Goal: Task Accomplishment & Management: Complete application form

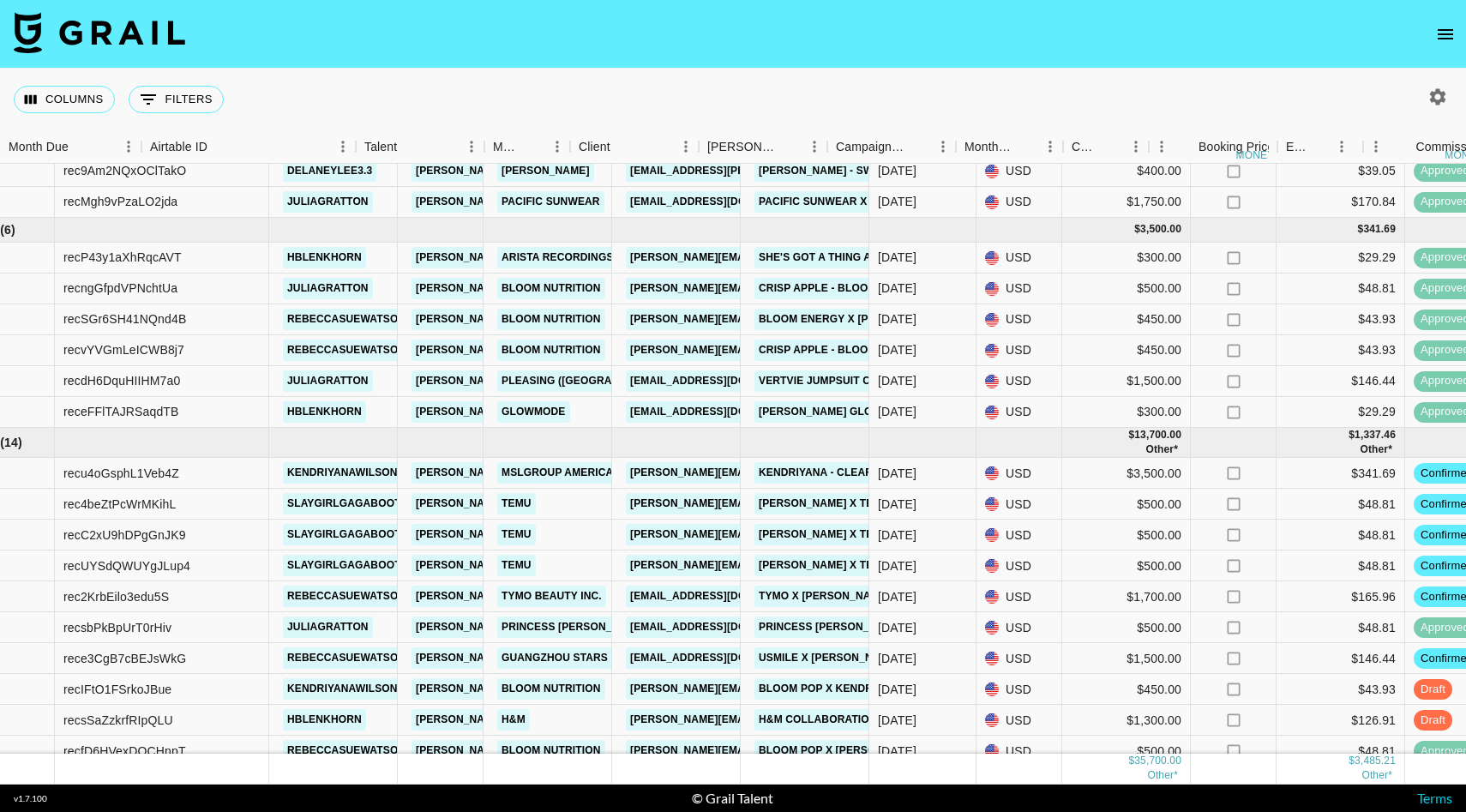
scroll to position [428, 0]
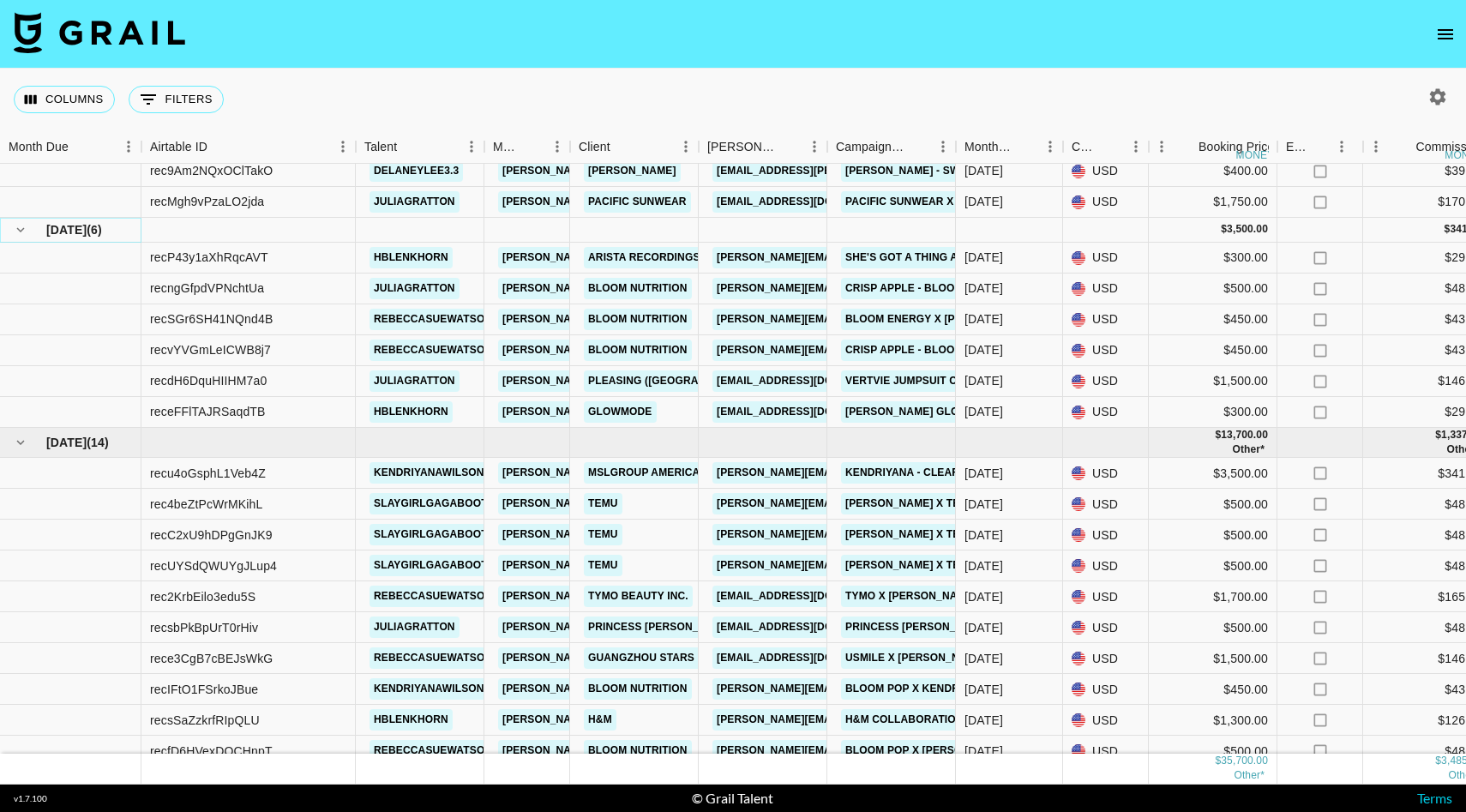
click at [18, 229] on icon "hide children" at bounding box center [21, 229] width 8 height 5
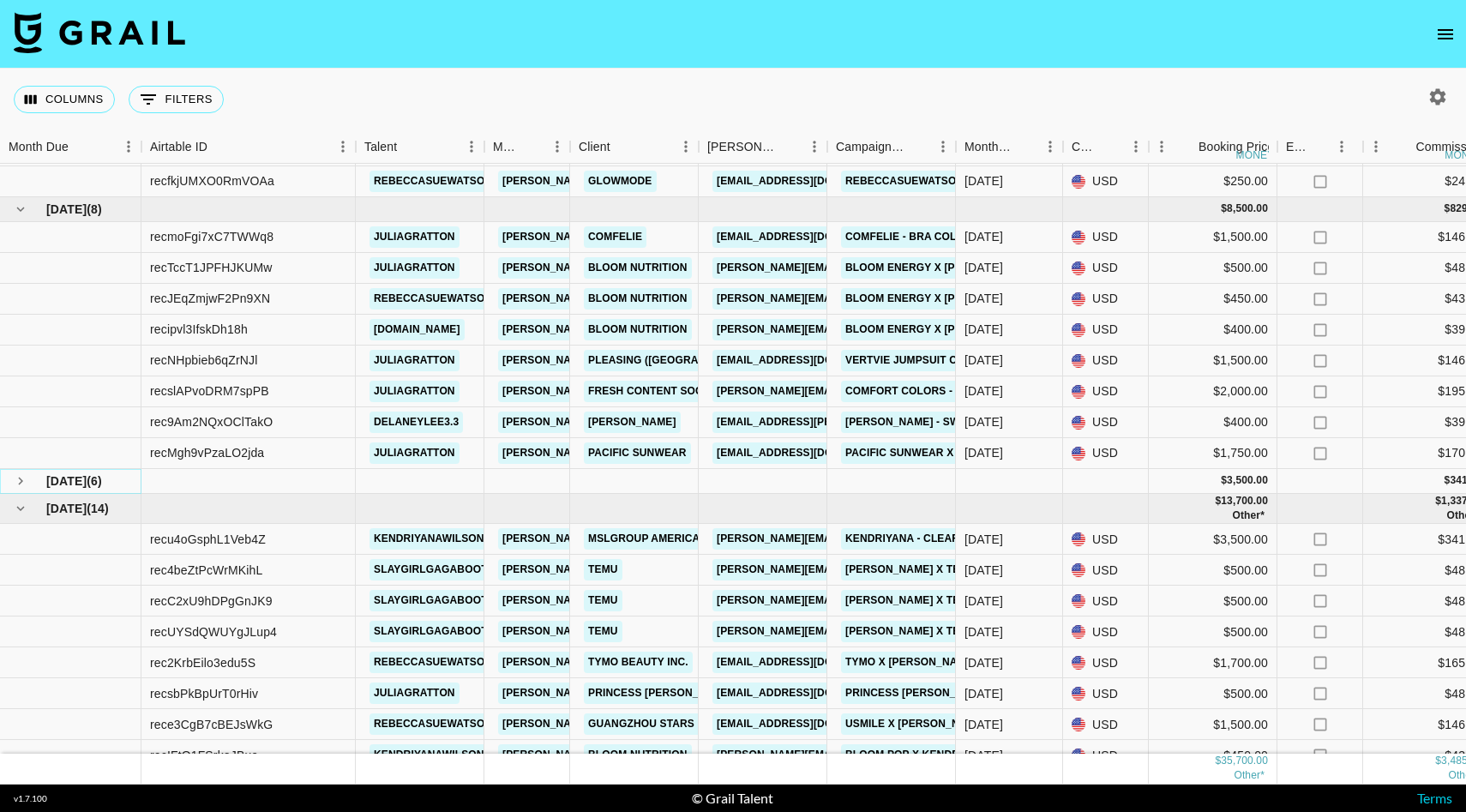
scroll to position [94, 0]
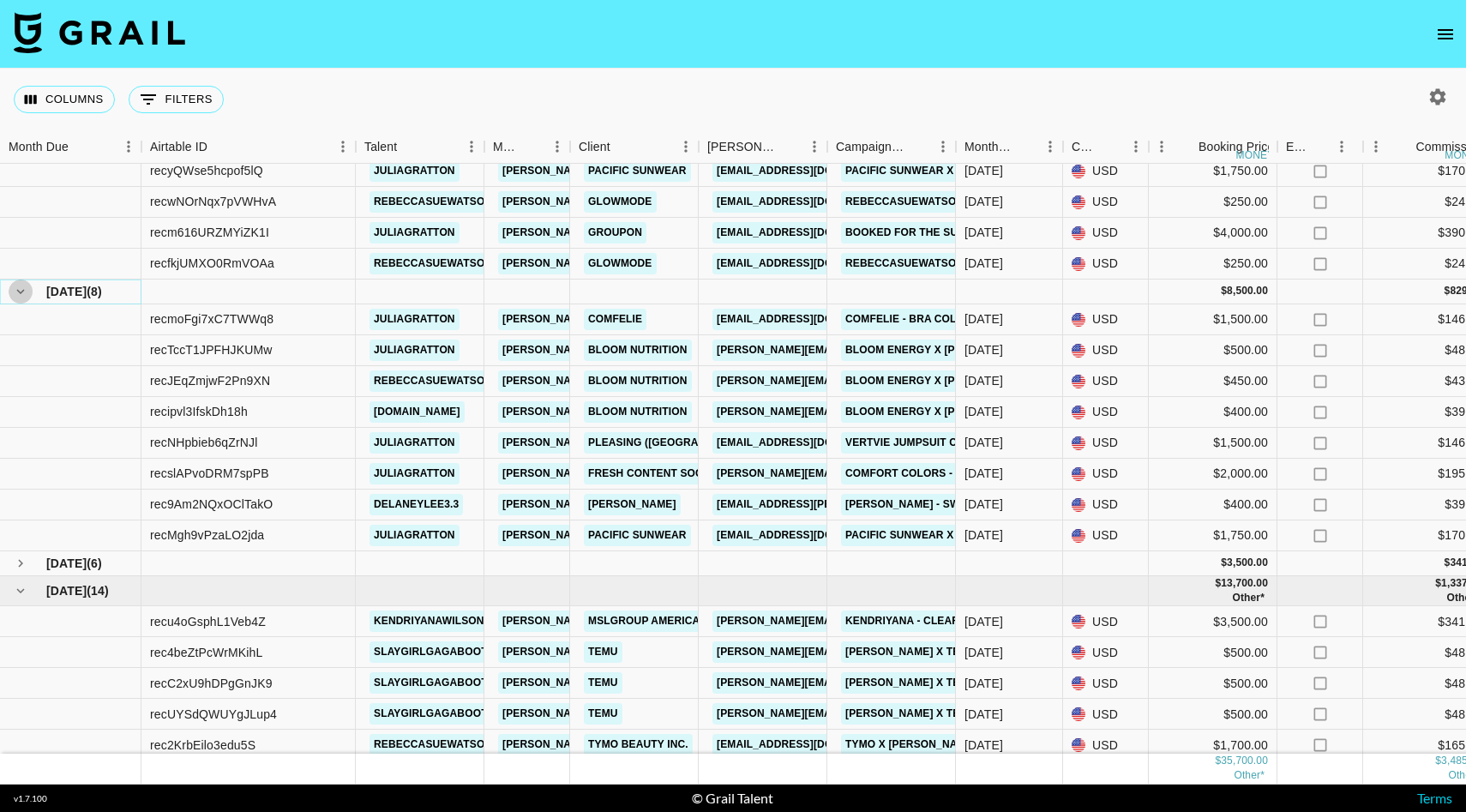
click at [15, 284] on icon "hide children" at bounding box center [20, 292] width 15 height 15
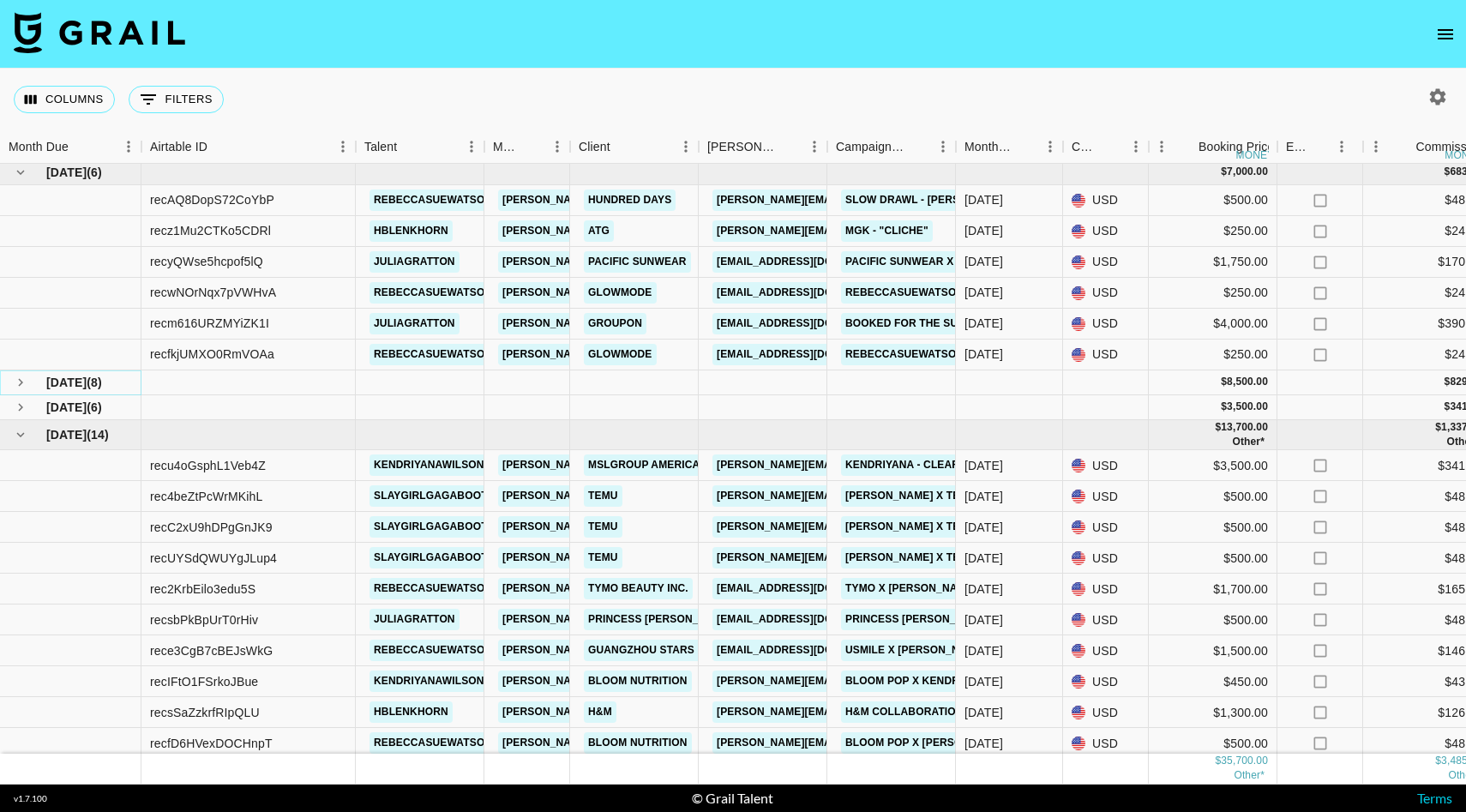
scroll to position [0, 0]
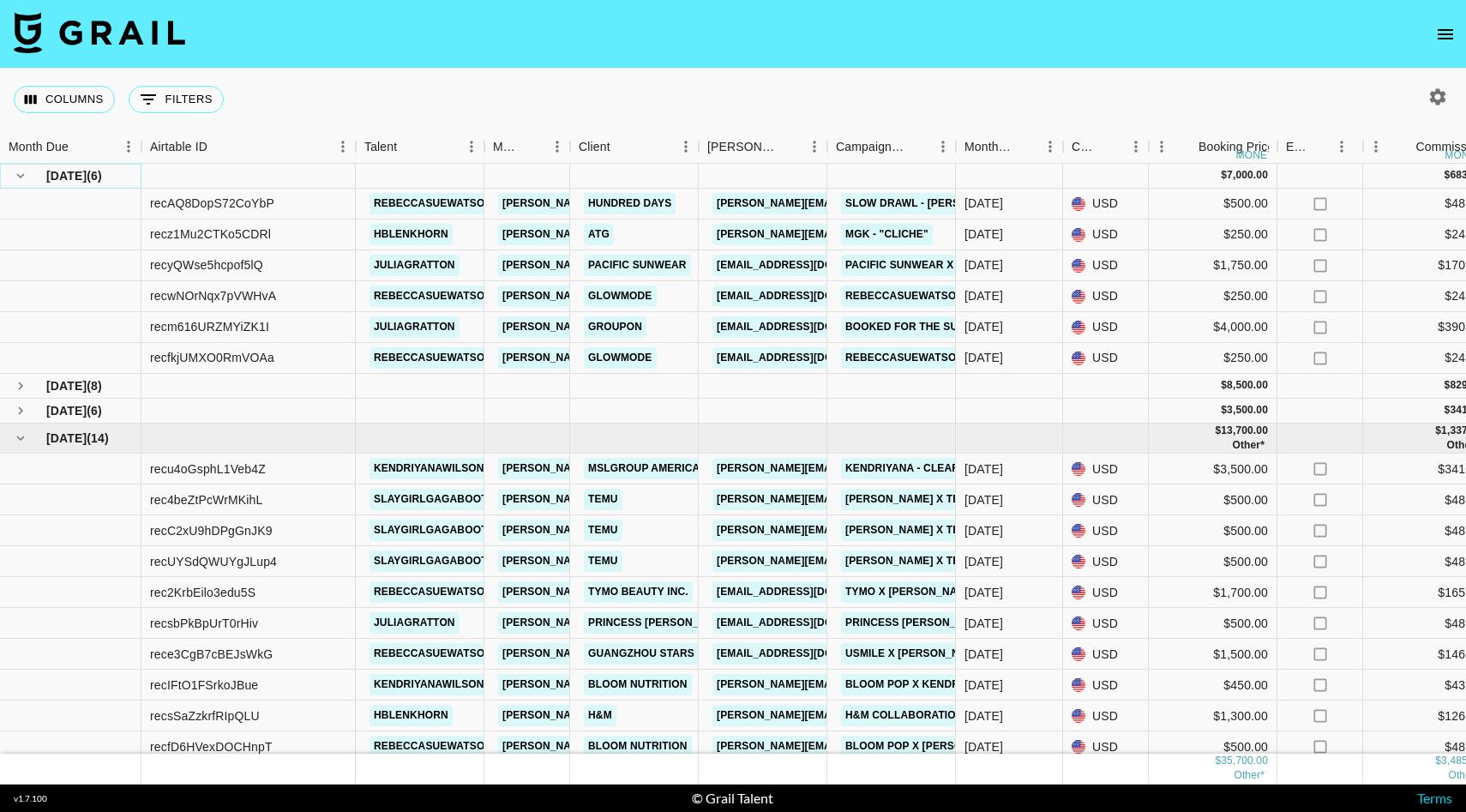
click at [12, 176] on icon "hide children" at bounding box center [20, 175] width 15 height 15
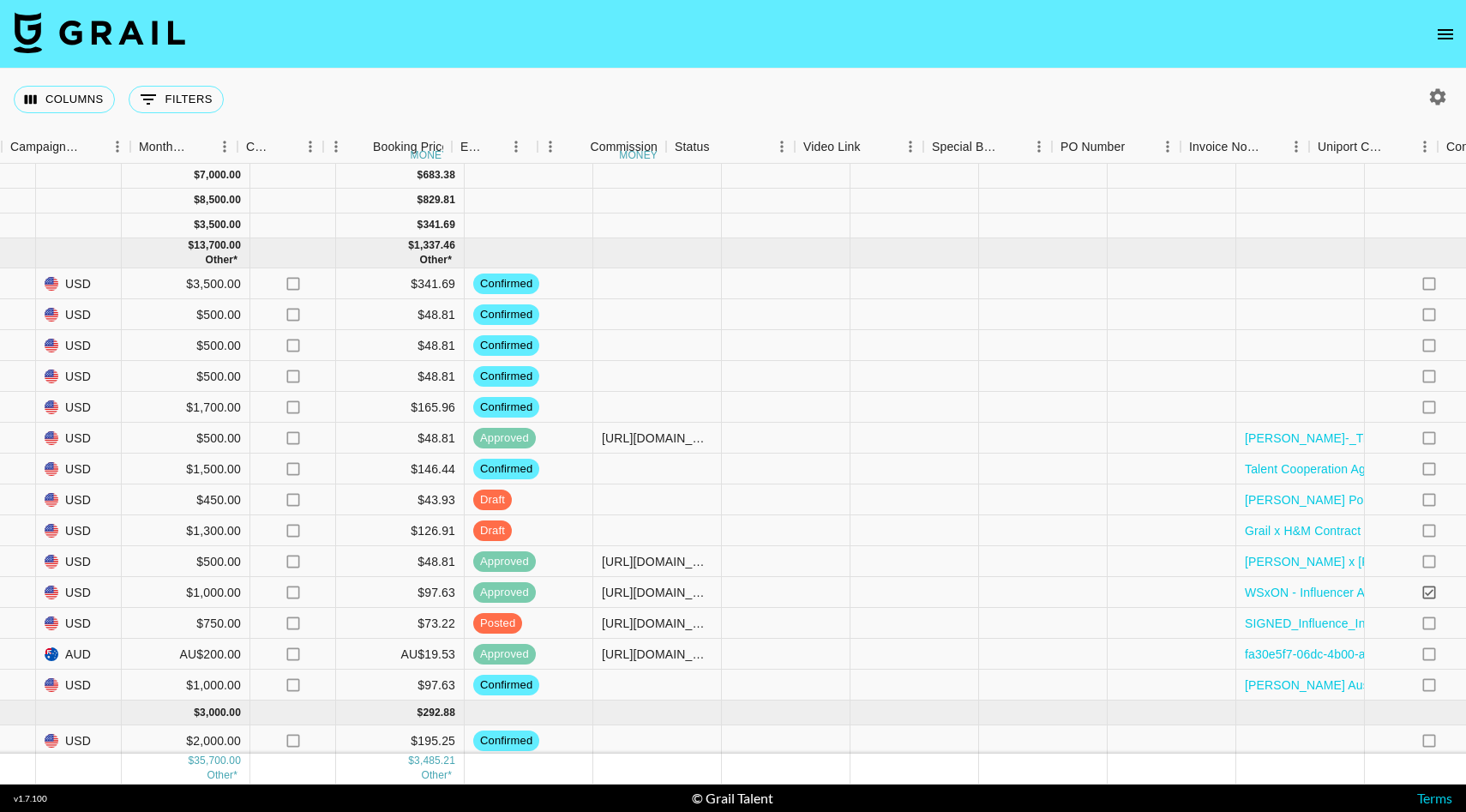
scroll to position [0, 1380]
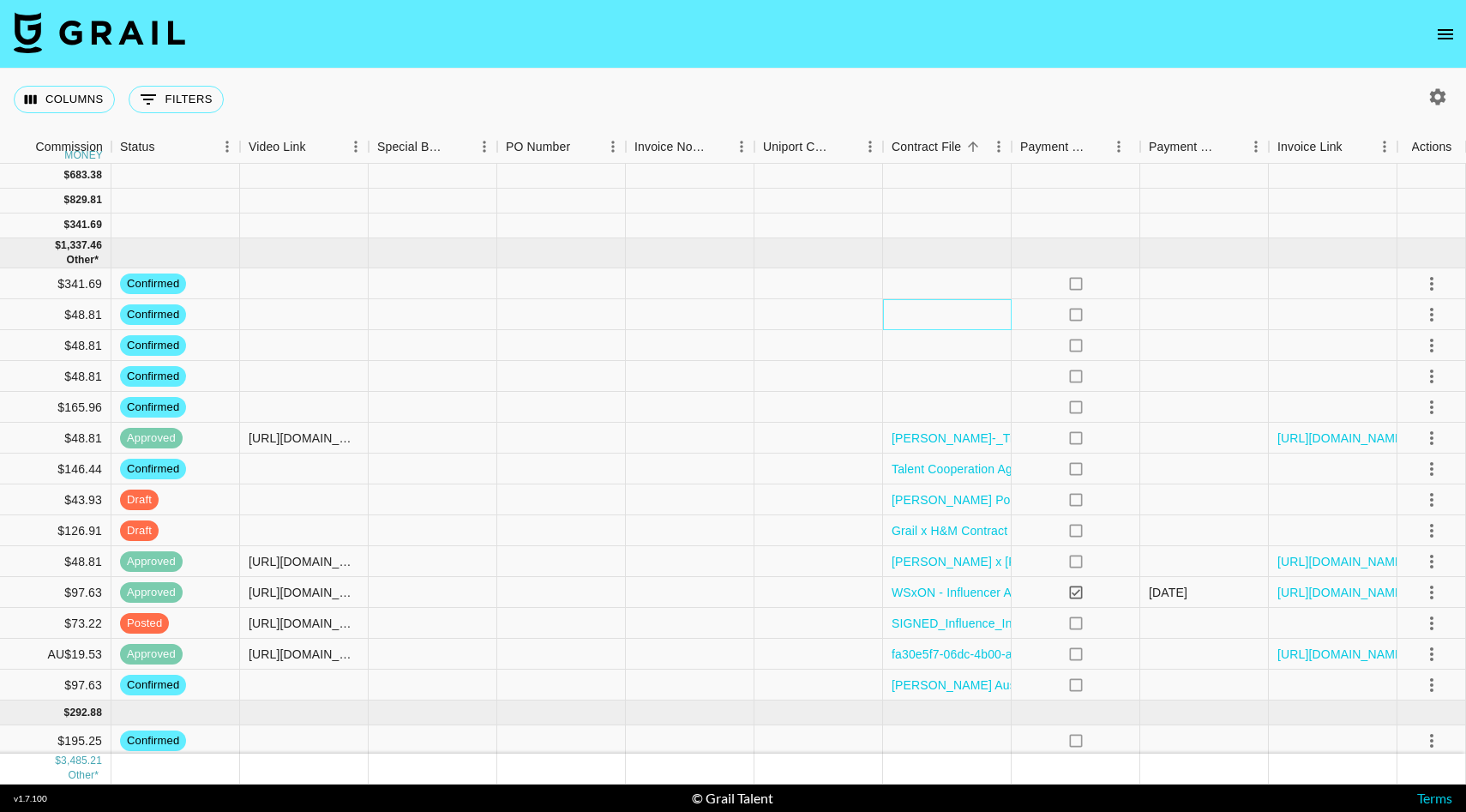
click at [954, 323] on div at bounding box center [947, 315] width 129 height 30
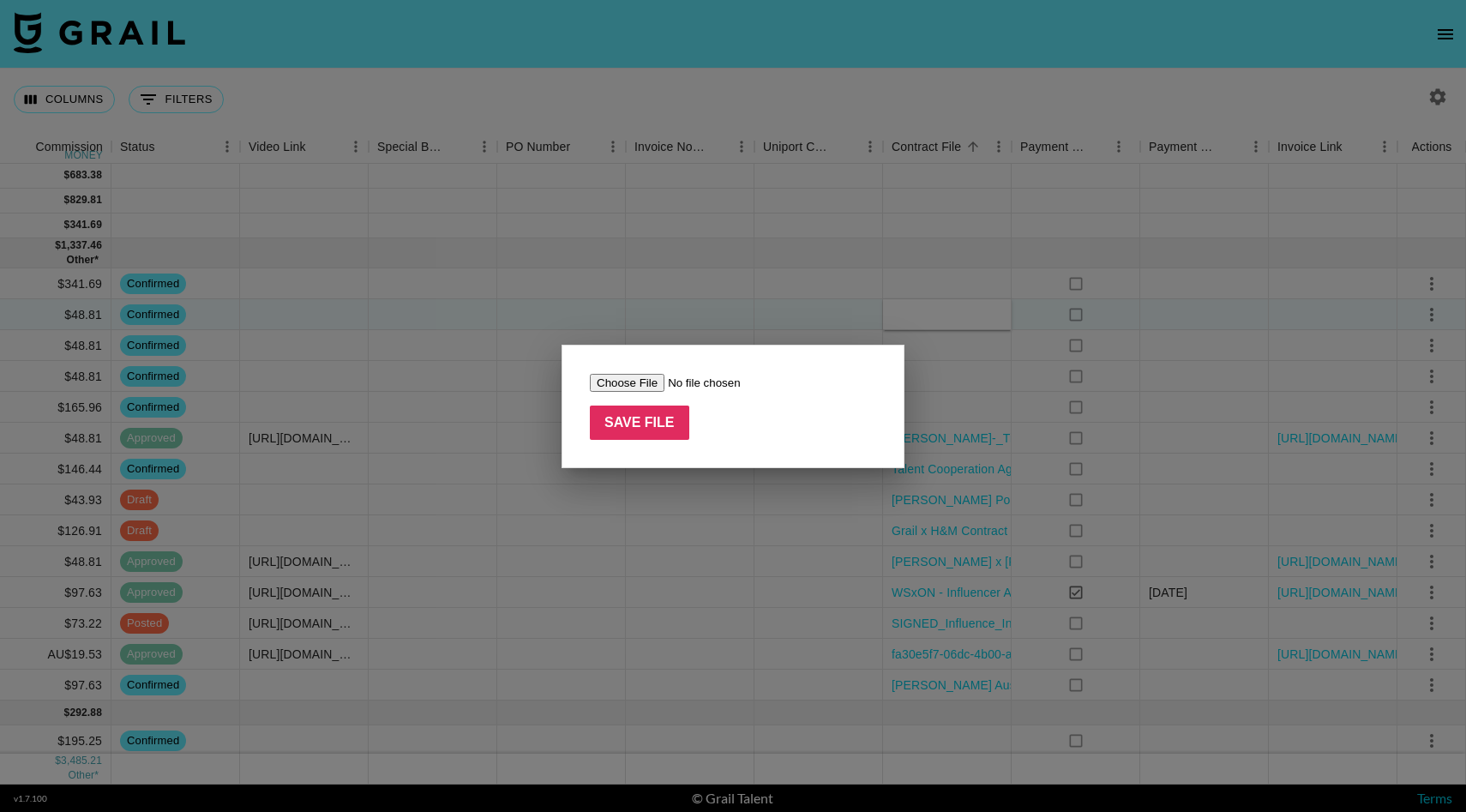
type input "C:\fakepath\Temu _ Associated Talent Ltd master network agreement_signed (3).pdf"
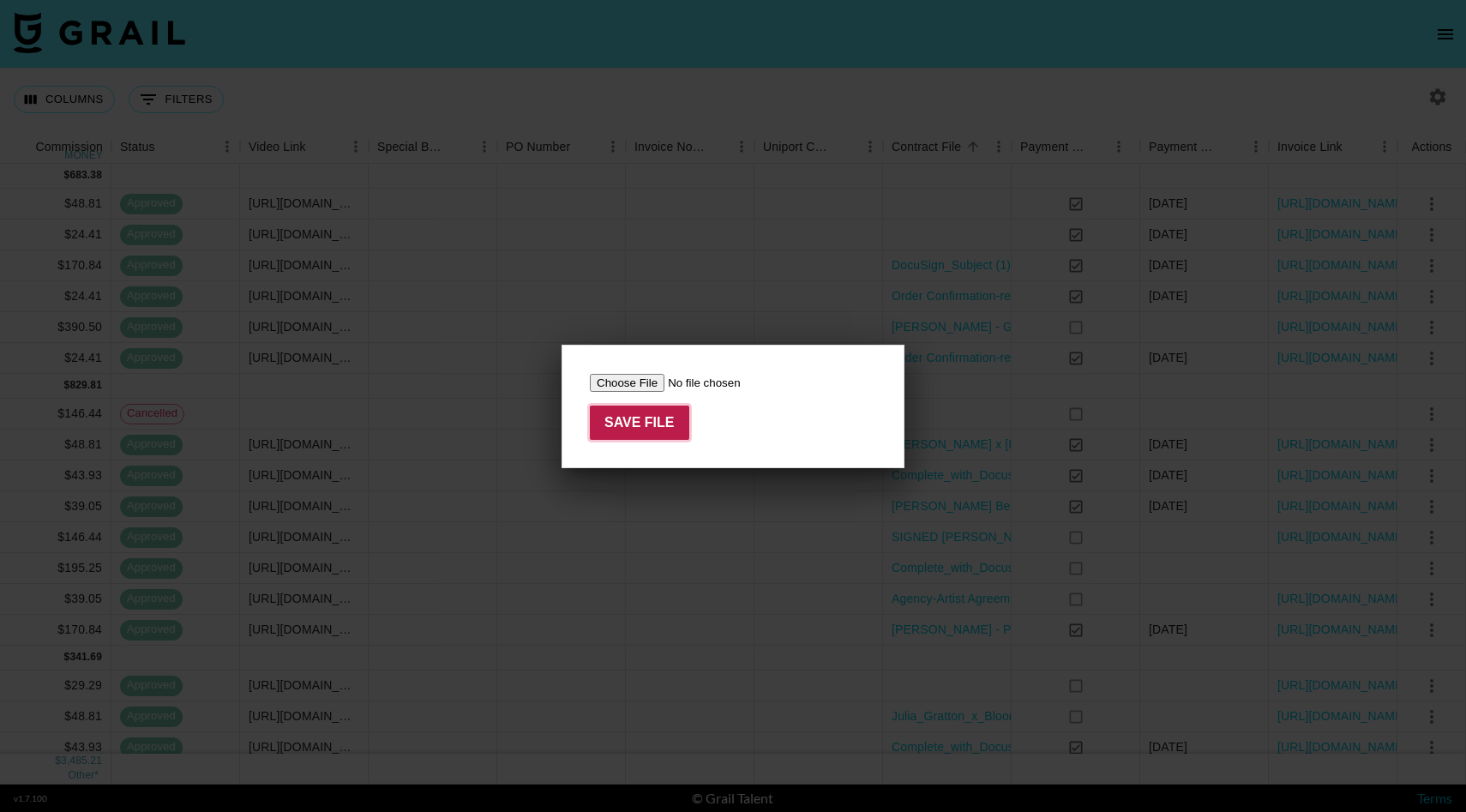
click at [668, 416] on input "Save File" at bounding box center [640, 423] width 99 height 34
click at [653, 390] on input "file" at bounding box center [699, 382] width 217 height 18
type input "C:\fakepath\Temu _ Associated Talent Ltd master network agreement_signed (3).pdf"
click at [652, 420] on input "Save File" at bounding box center [640, 423] width 99 height 34
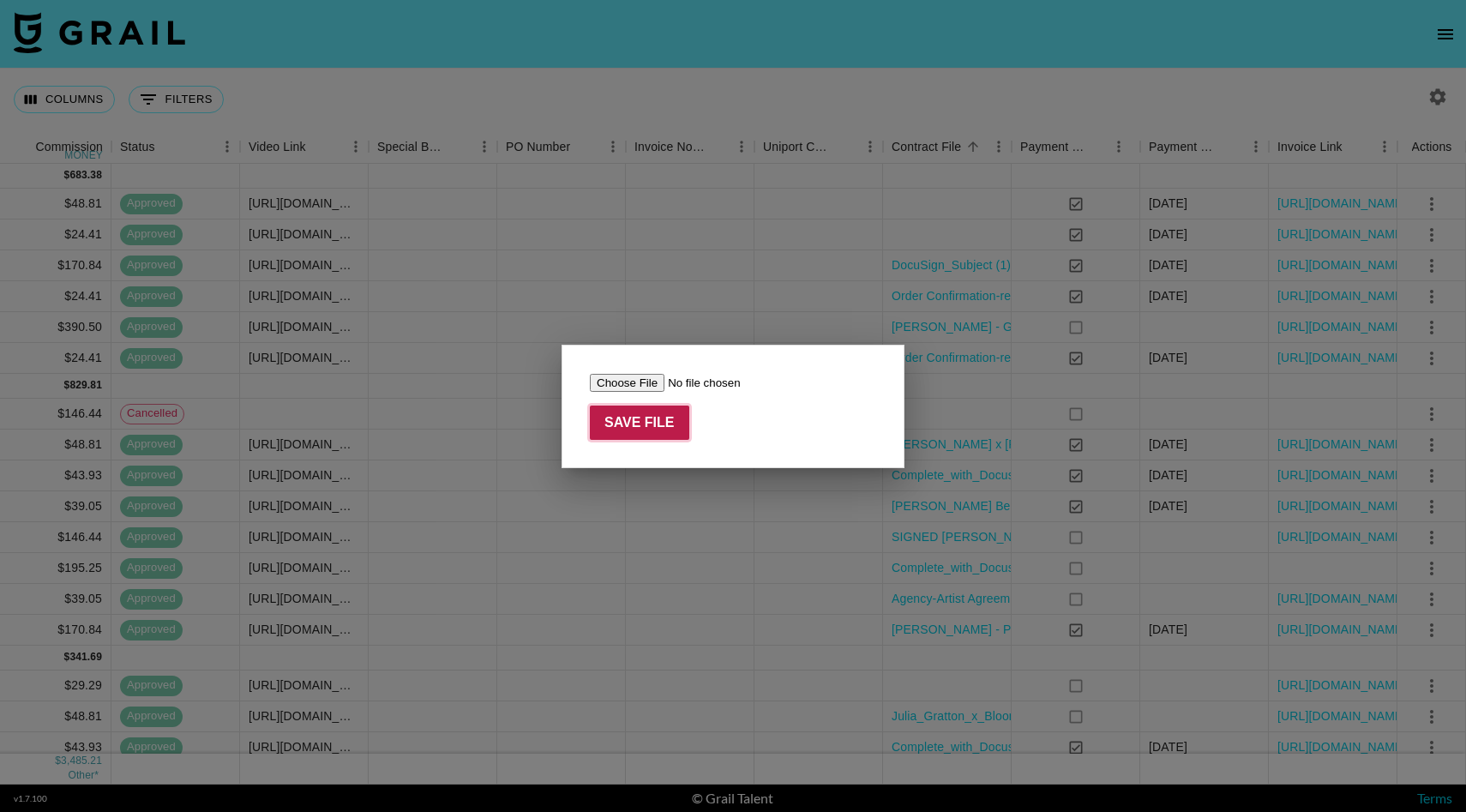
click at [648, 424] on input "Save File" at bounding box center [640, 423] width 99 height 34
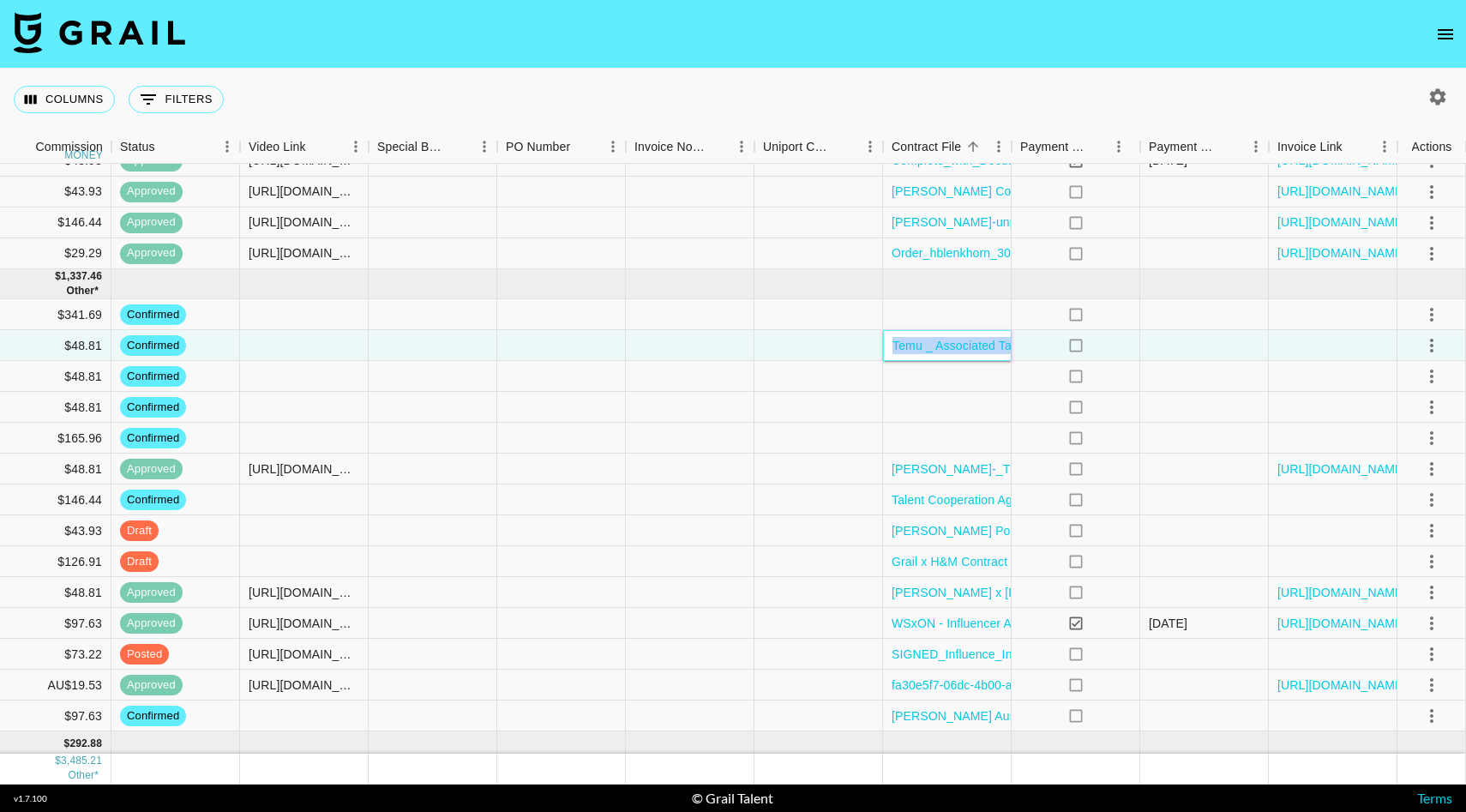
scroll to position [599, 1380]
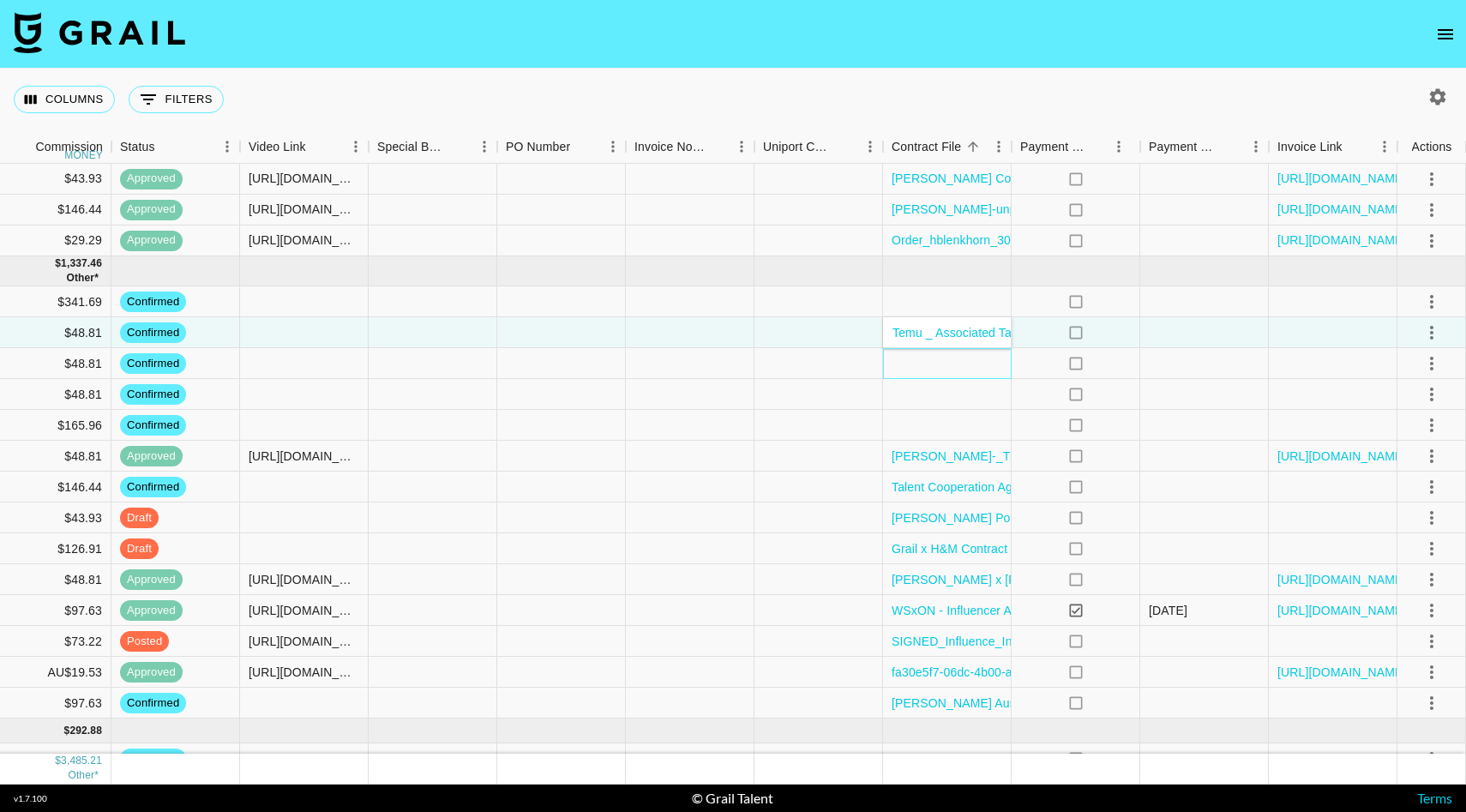
click at [903, 367] on div at bounding box center [947, 363] width 129 height 30
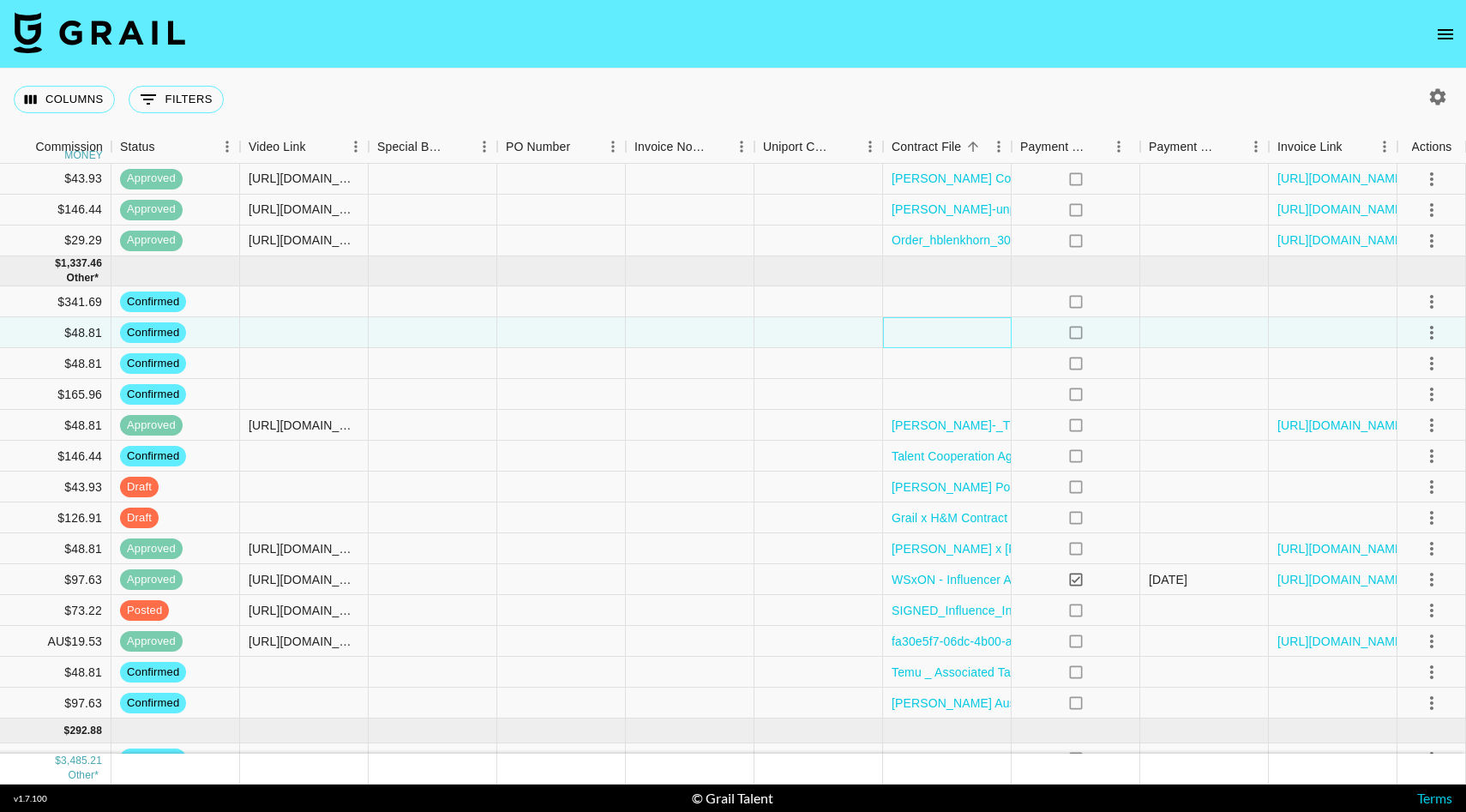
click at [915, 326] on div at bounding box center [947, 333] width 129 height 30
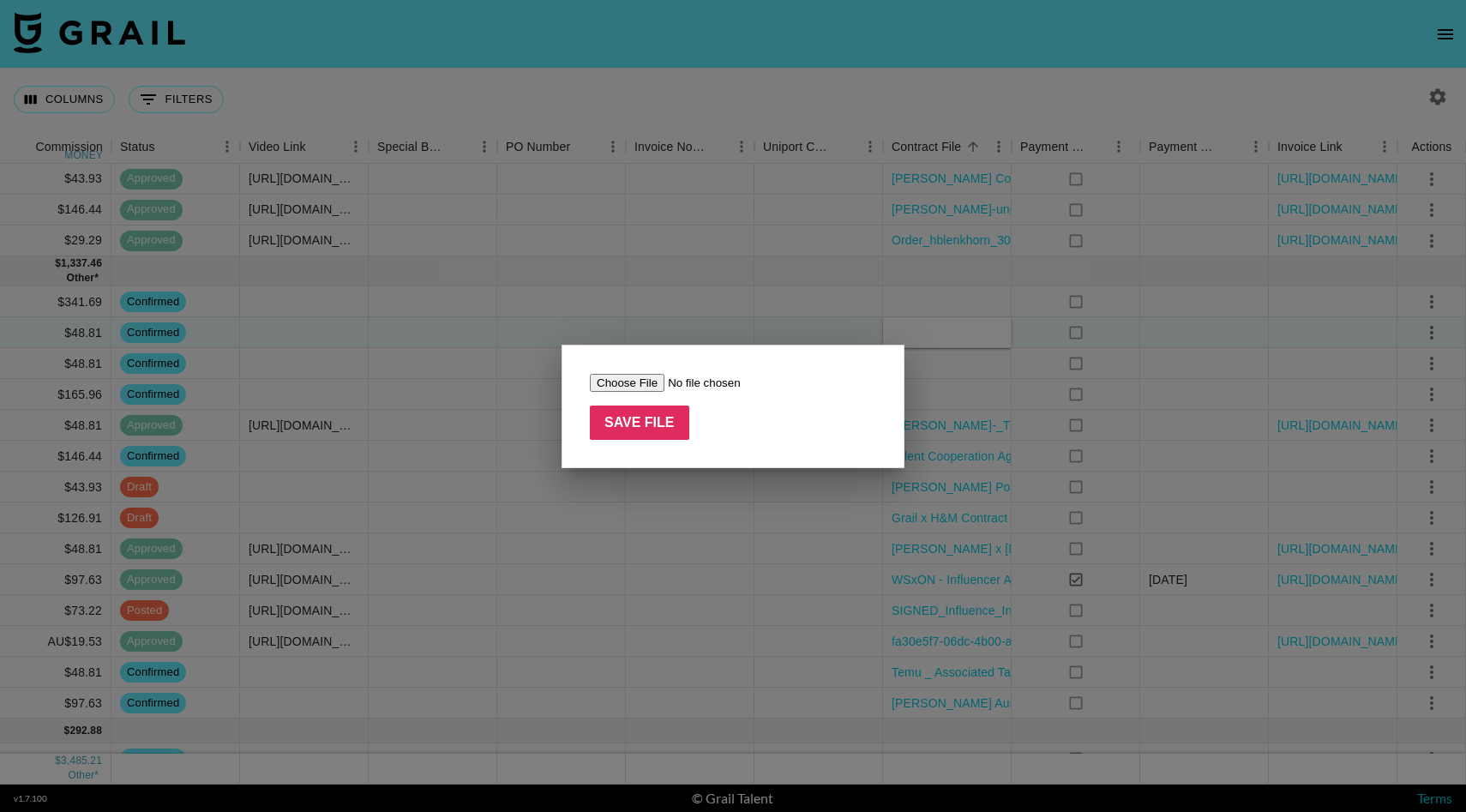
click at [915, 326] on div at bounding box center [733, 406] width 1466 height 812
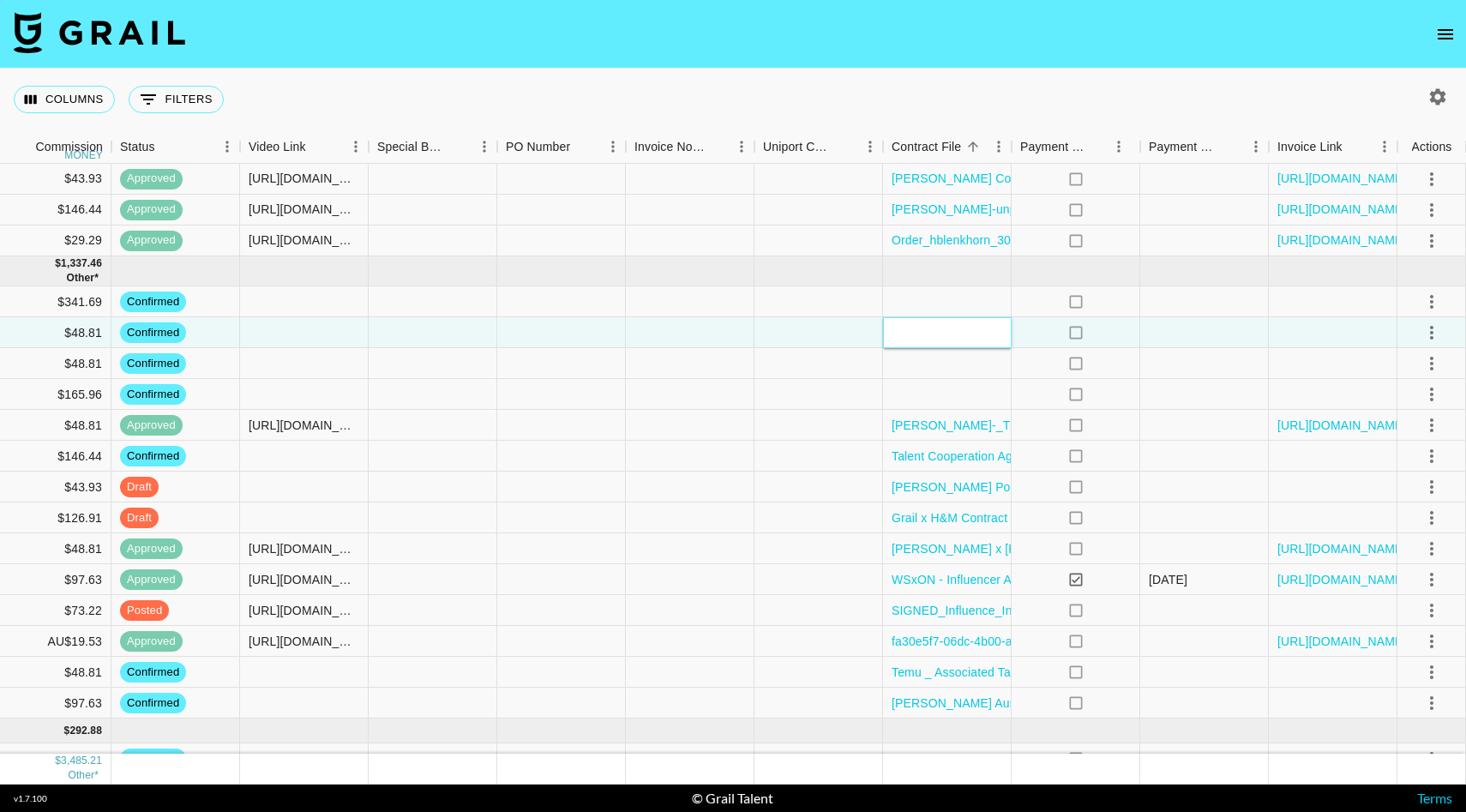
click at [897, 331] on div at bounding box center [947, 333] width 129 height 30
click at [946, 338] on div at bounding box center [947, 333] width 129 height 30
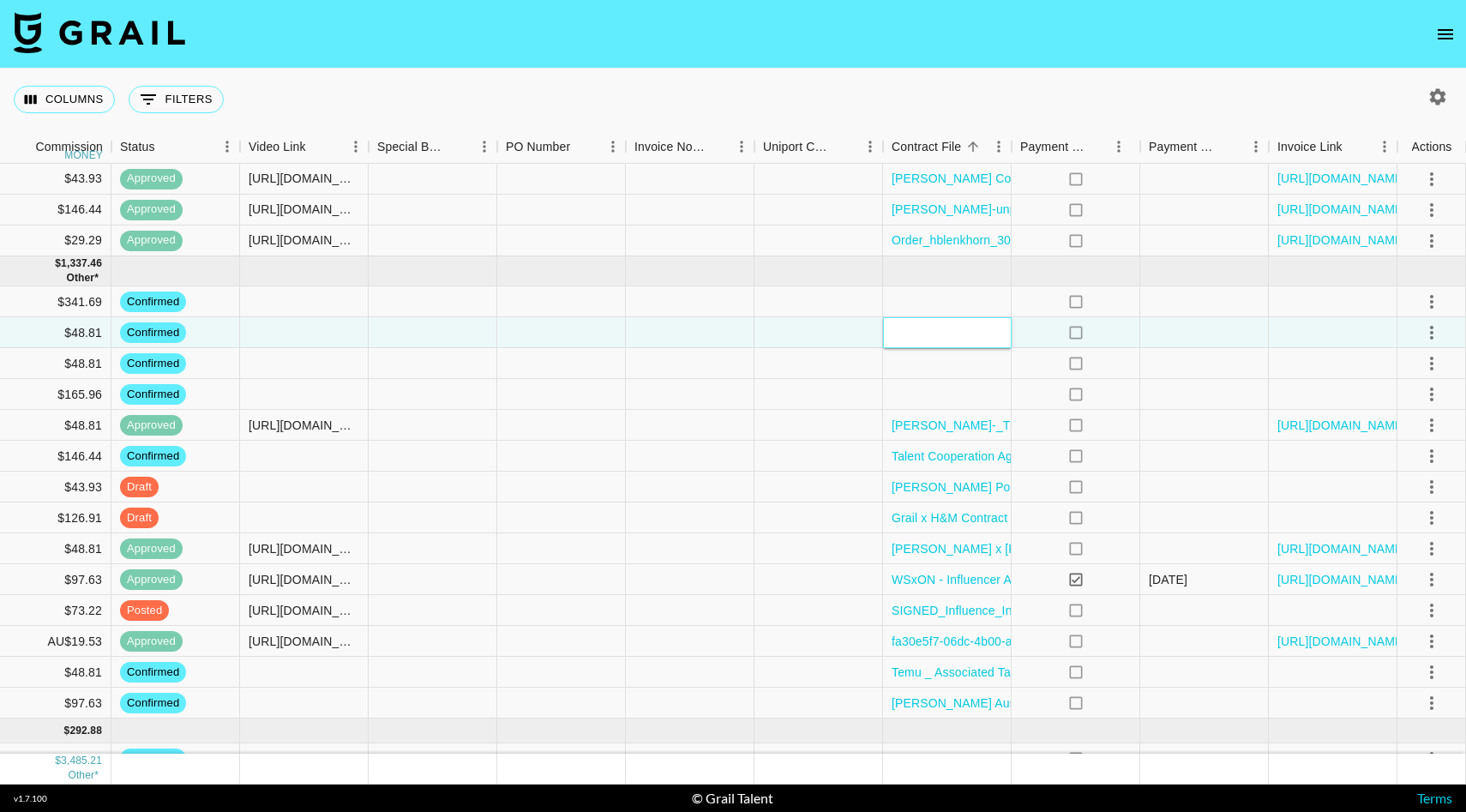
click at [946, 338] on div at bounding box center [947, 333] width 129 height 30
click at [832, 343] on div at bounding box center [819, 333] width 129 height 30
click at [940, 333] on div at bounding box center [947, 333] width 129 height 30
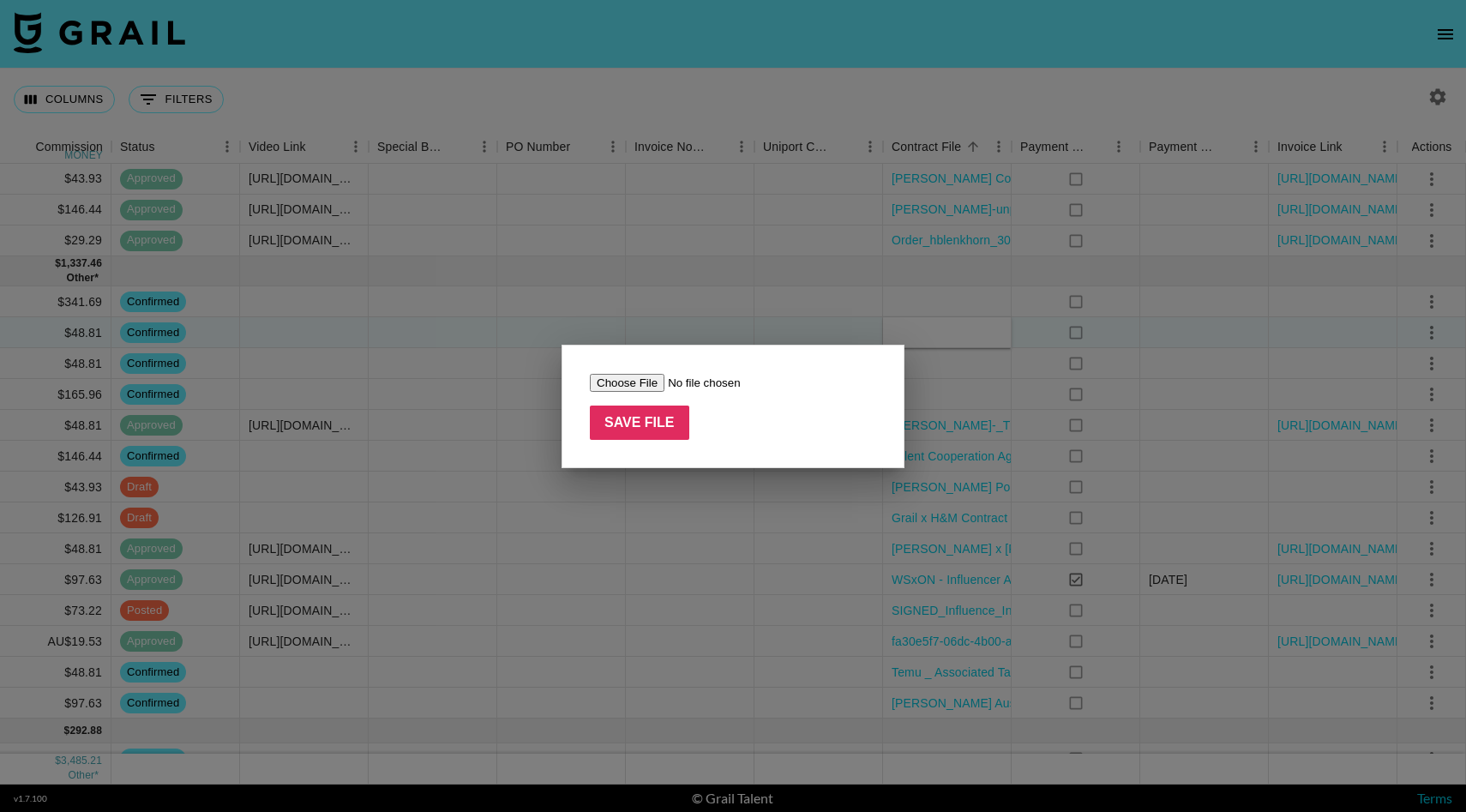
click at [940, 333] on div at bounding box center [733, 406] width 1466 height 812
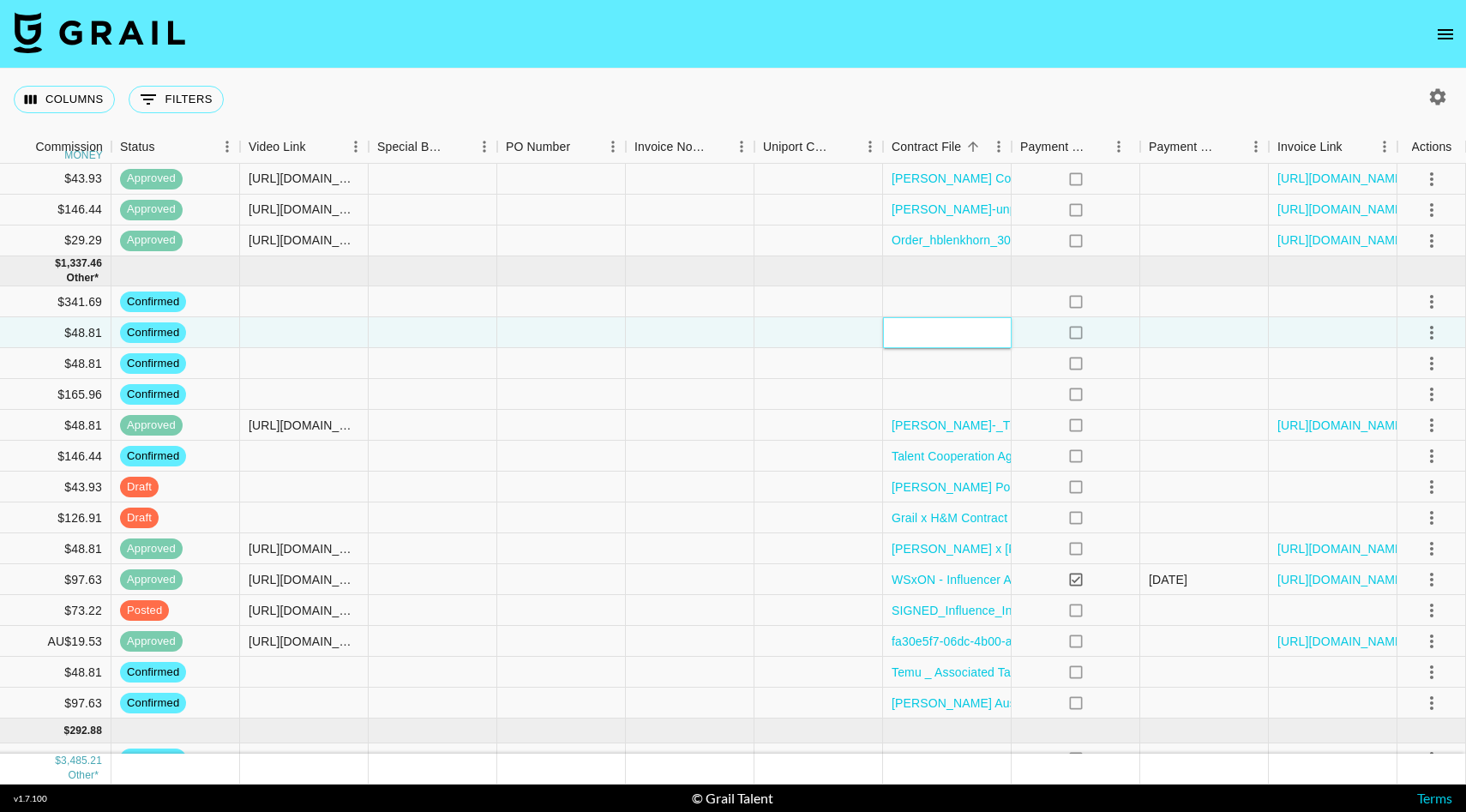
click at [940, 333] on div at bounding box center [947, 333] width 129 height 30
click at [940, 355] on div at bounding box center [947, 363] width 129 height 30
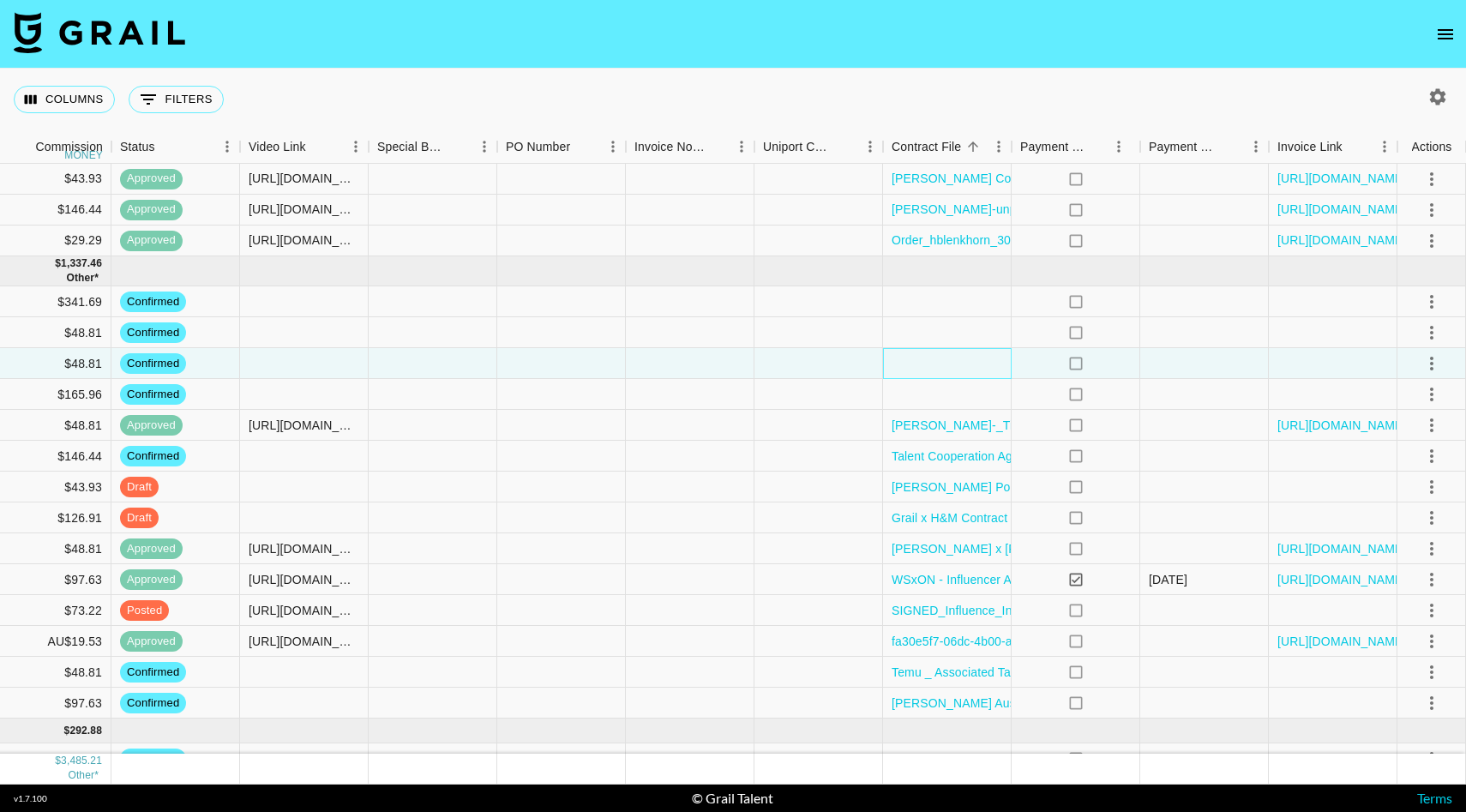
click at [940, 355] on div at bounding box center [947, 363] width 129 height 30
click at [932, 363] on div at bounding box center [947, 363] width 129 height 30
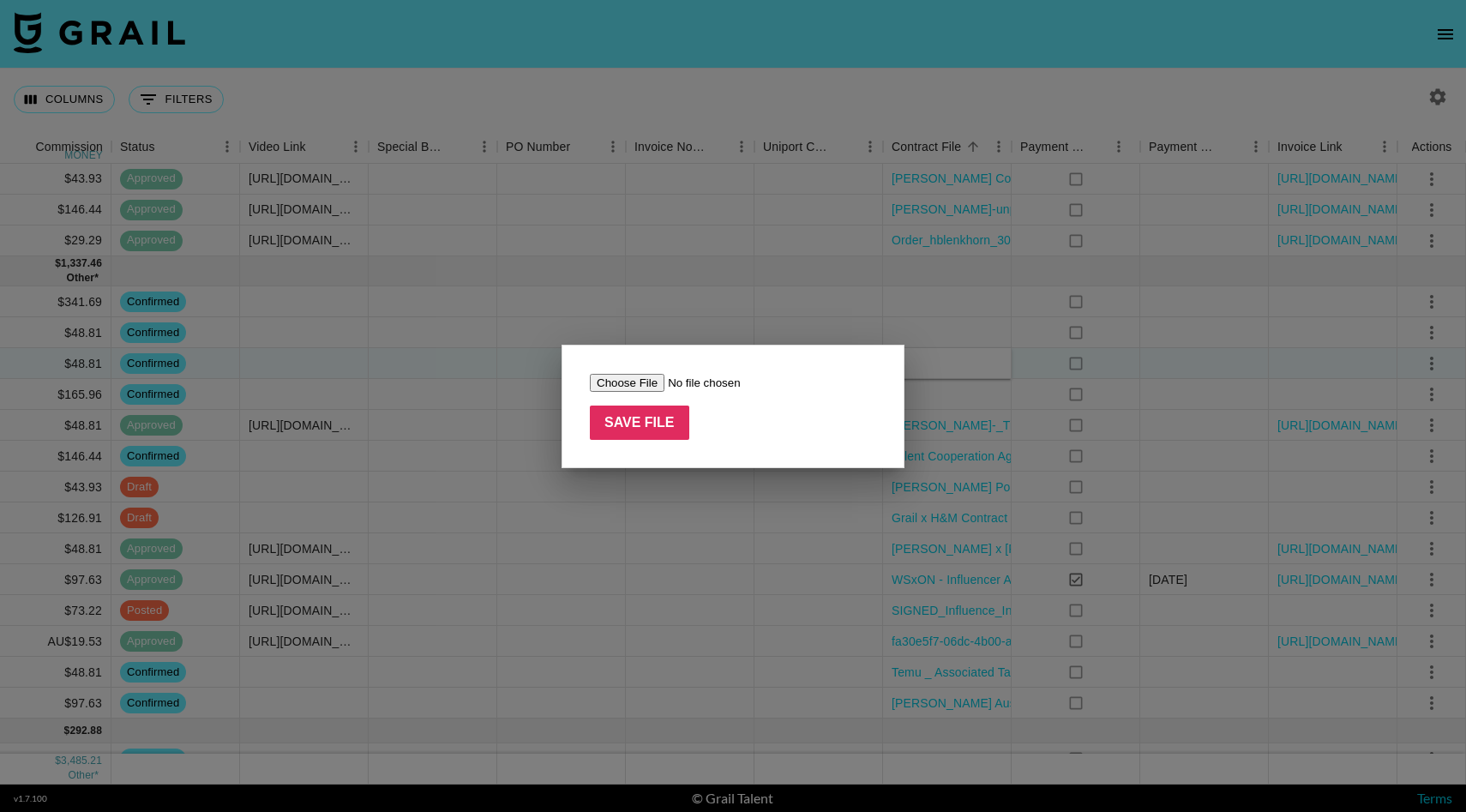
click at [623, 385] on input "file" at bounding box center [699, 382] width 217 height 18
type input "C:\fakepath\Temu _ Associated Talent Ltd master network agreement_signed (3).pdf"
click at [676, 423] on input "Save File" at bounding box center [640, 423] width 99 height 34
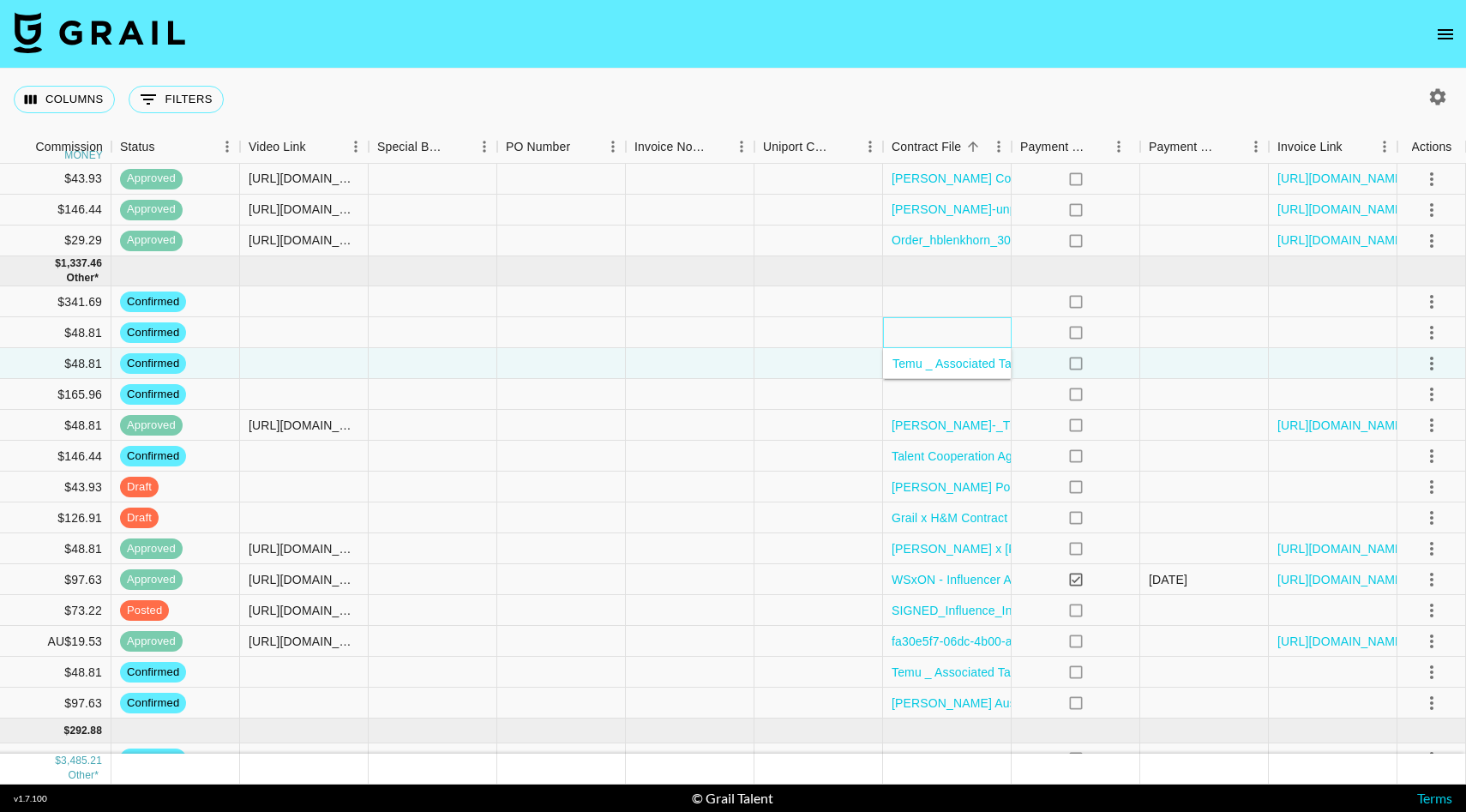
click at [946, 339] on div at bounding box center [947, 333] width 129 height 30
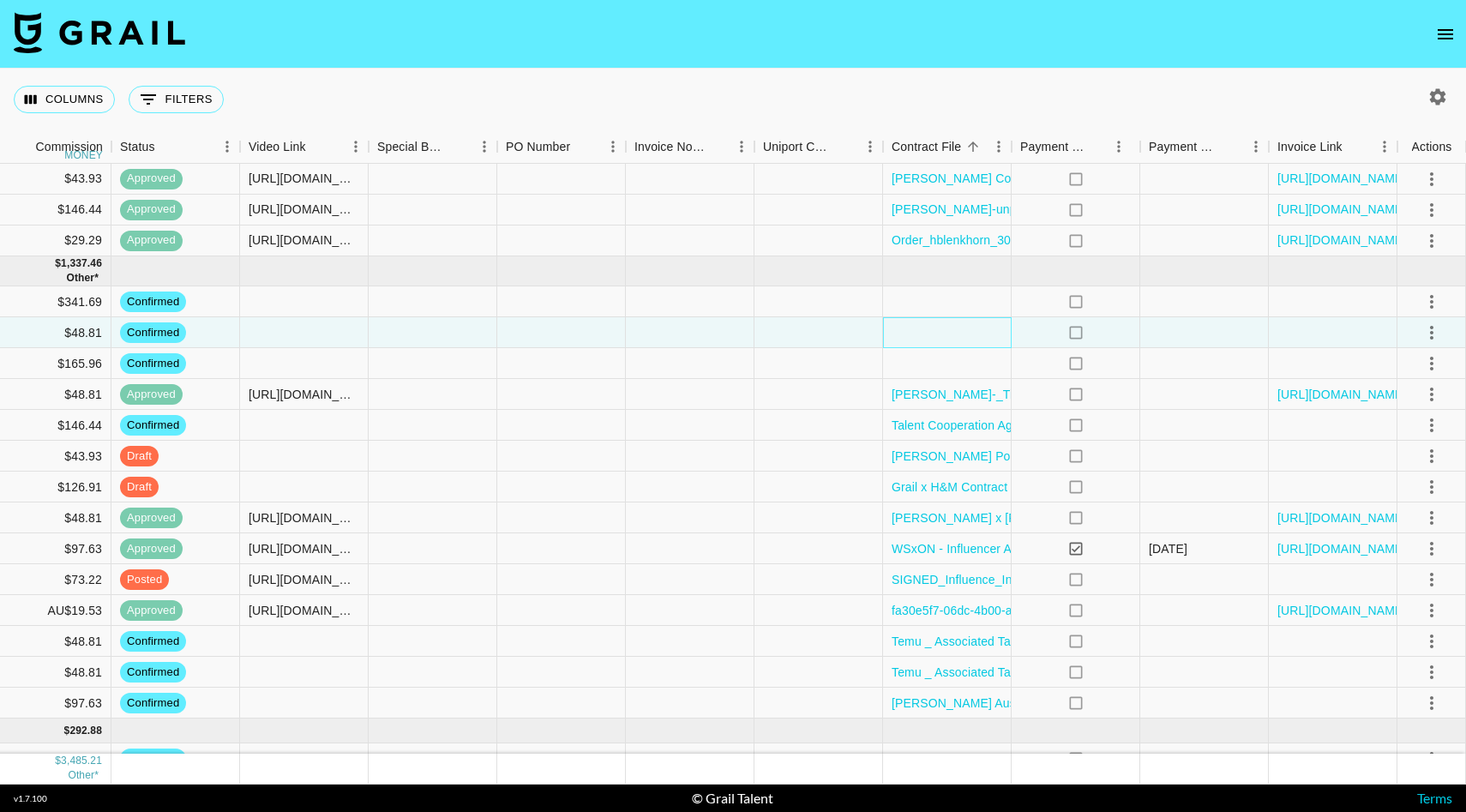
click at [961, 329] on div at bounding box center [947, 333] width 129 height 30
click at [961, 339] on div at bounding box center [947, 333] width 129 height 30
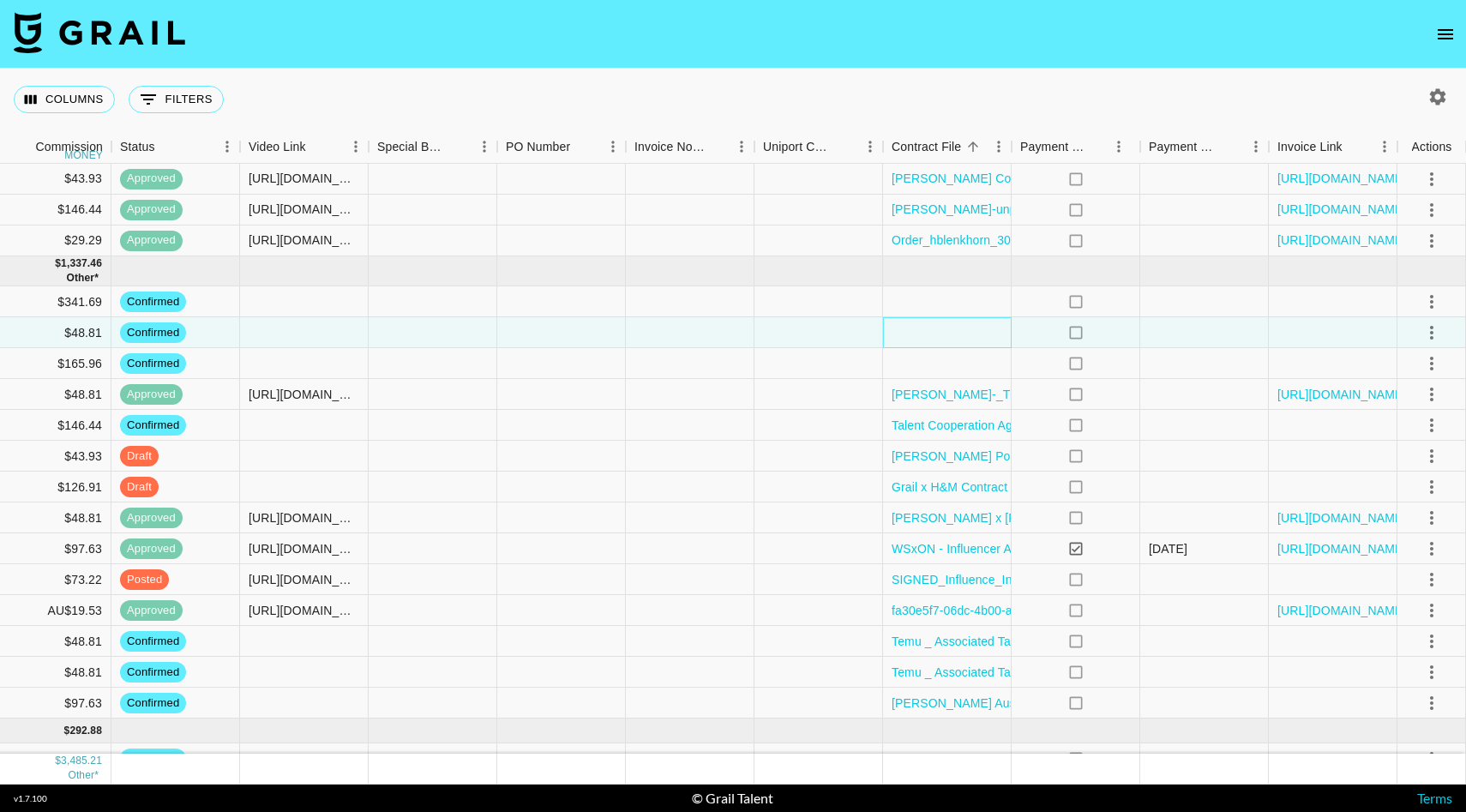
click at [961, 339] on div at bounding box center [947, 333] width 129 height 30
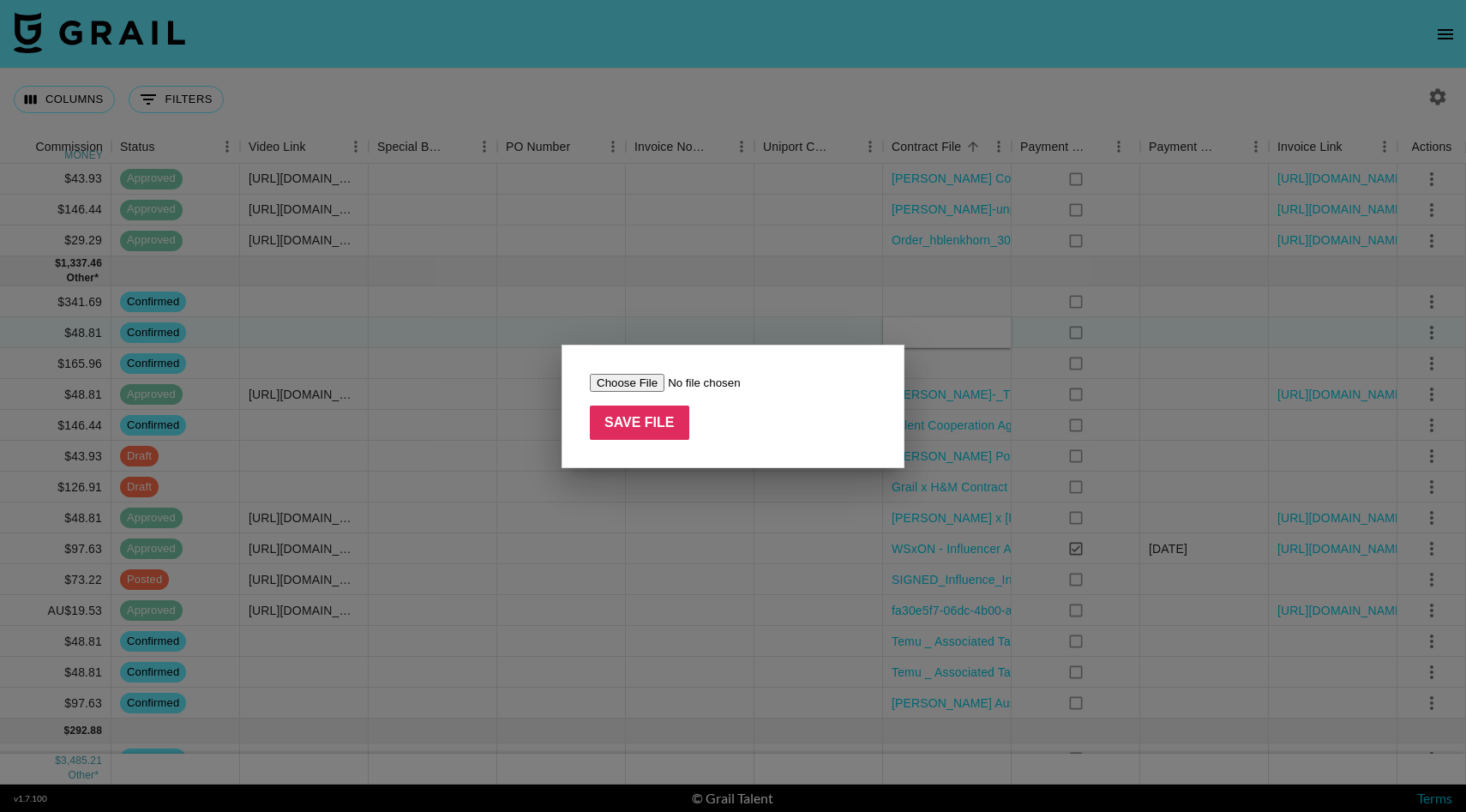
click at [647, 381] on input "file" at bounding box center [699, 382] width 217 height 18
type input "C:\fakepath\Temu _ Associated Talent Ltd master network agreement_signed (3).pdf"
click at [648, 416] on input "Save File" at bounding box center [640, 423] width 99 height 34
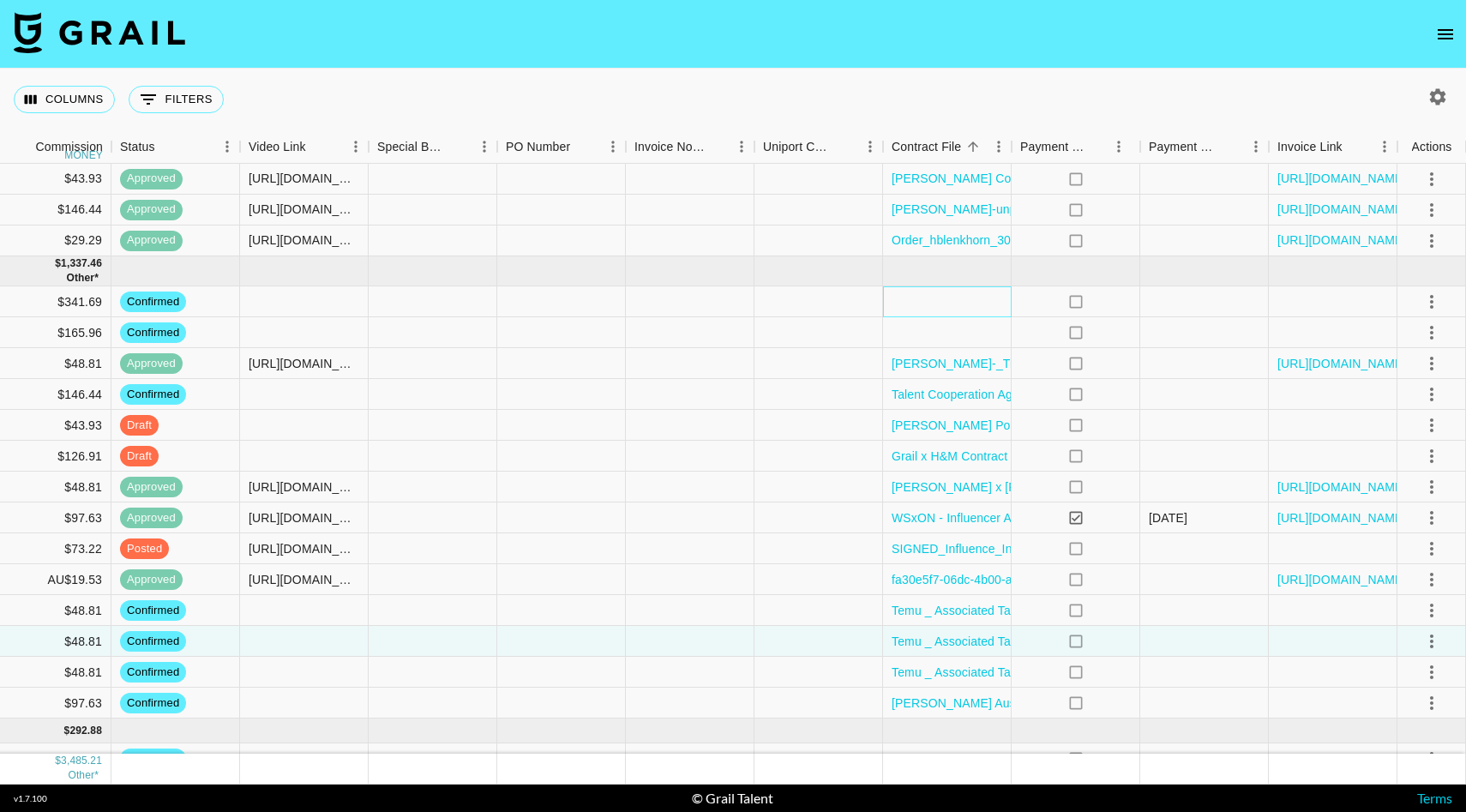
click at [968, 297] on div at bounding box center [947, 301] width 129 height 30
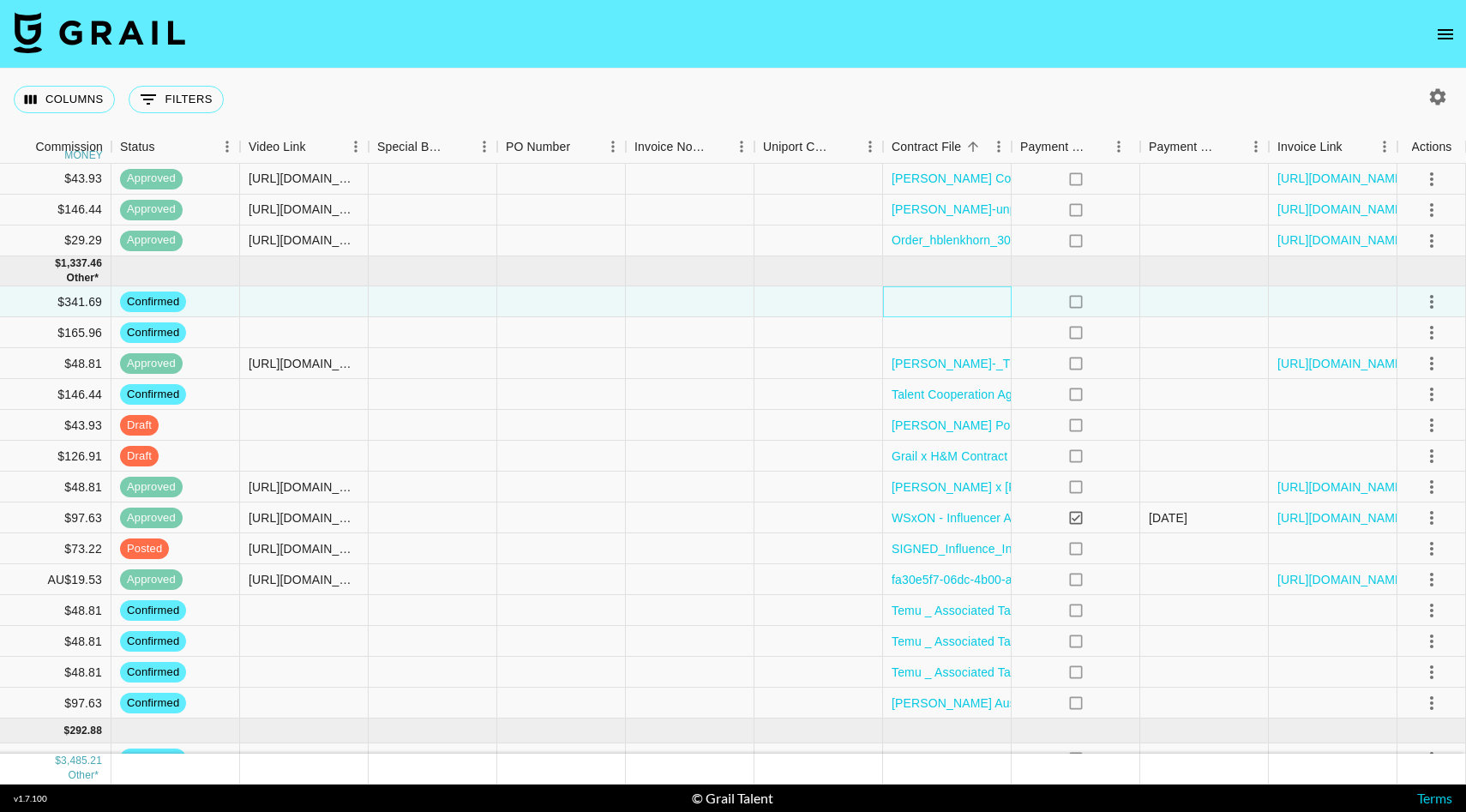
click at [968, 297] on div at bounding box center [947, 301] width 129 height 30
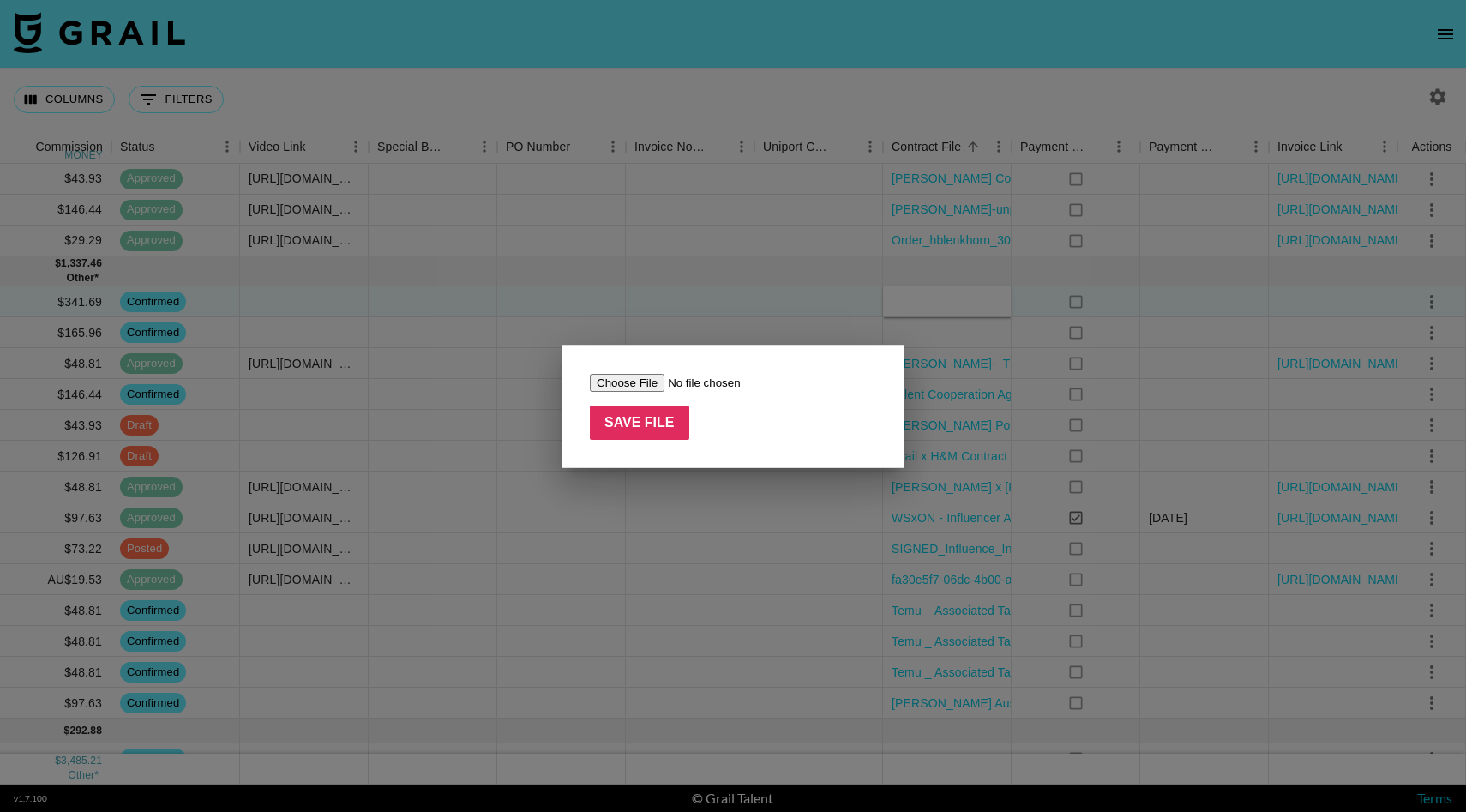
type input "C:\fakepath\[PERSON_NAME] (1).docx"
click at [655, 420] on input "Save File" at bounding box center [640, 423] width 99 height 34
